Goal: Find specific page/section: Find specific page/section

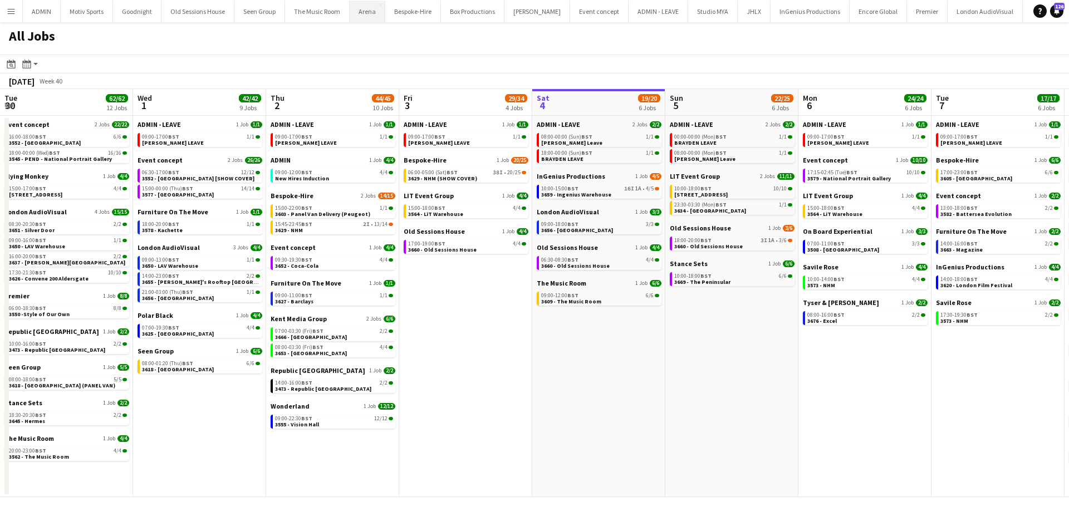
scroll to position [0, 266]
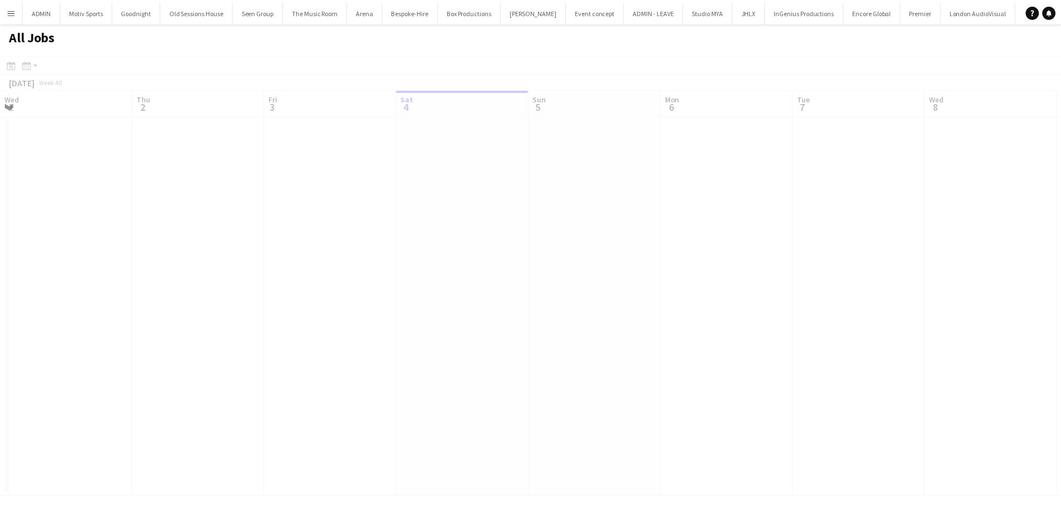
scroll to position [0, 266]
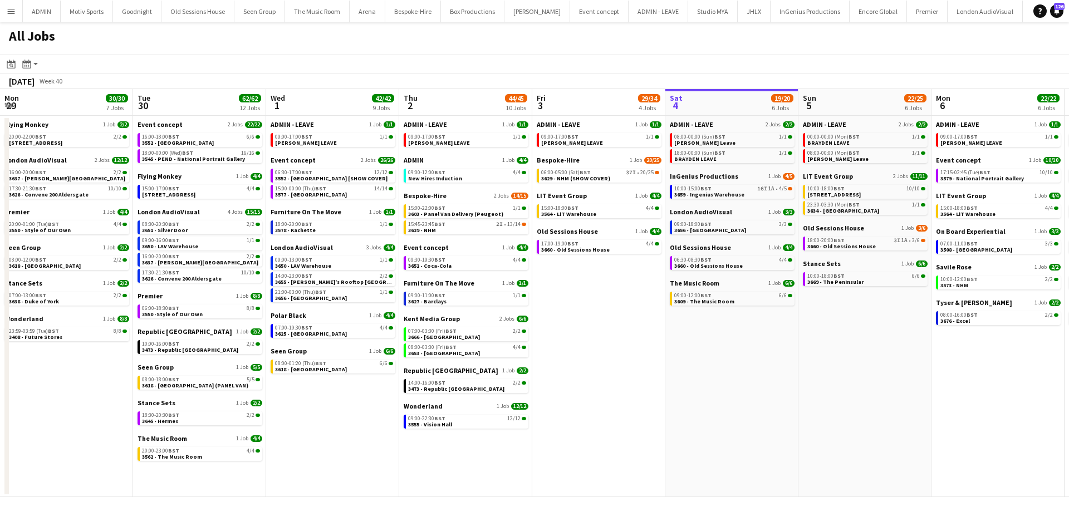
scroll to position [0, 268]
